Goal: Navigation & Orientation: Find specific page/section

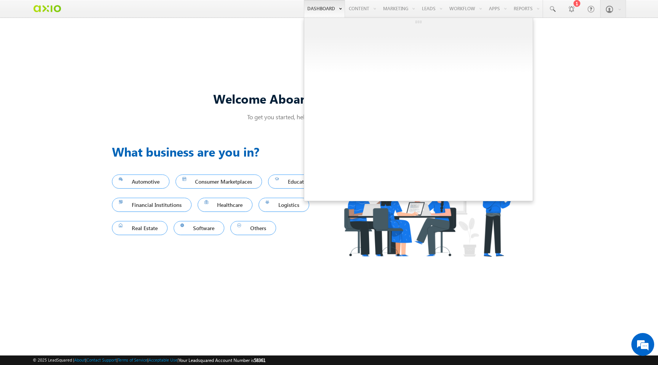
click at [317, 12] on link "Dashboard" at bounding box center [324, 9] width 41 height 18
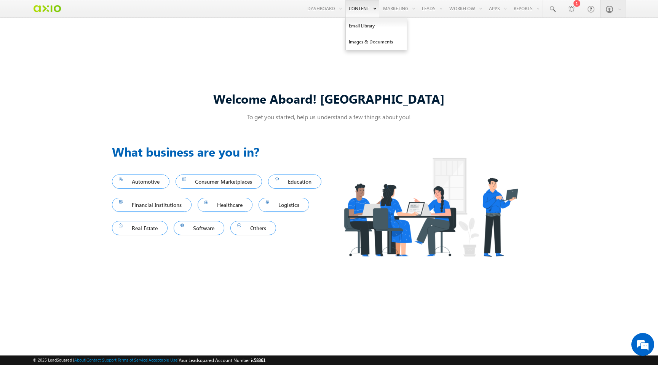
click at [350, 9] on link "Content" at bounding box center [363, 9] width 34 height 18
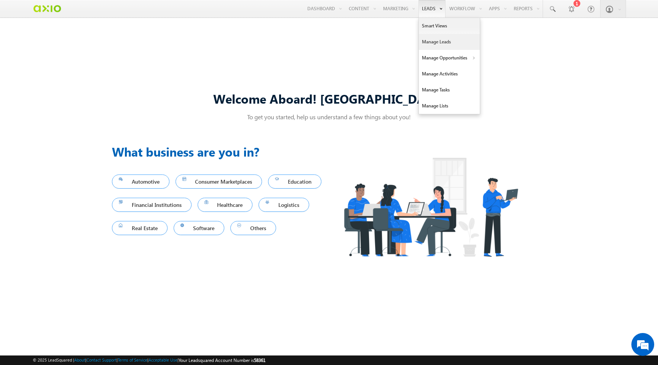
click at [434, 38] on link "Manage Leads" at bounding box center [449, 42] width 61 height 16
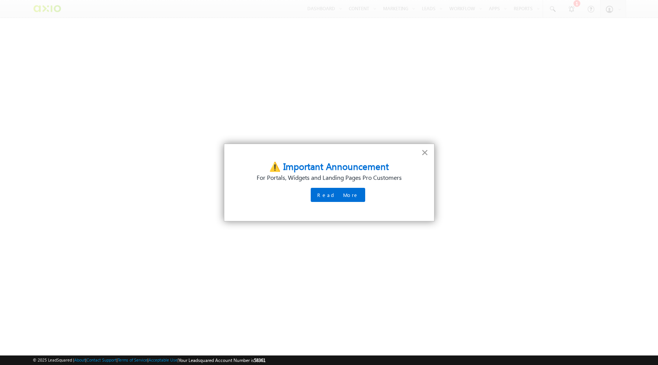
click at [423, 153] on button "×" at bounding box center [424, 152] width 7 height 12
